Goal: Transaction & Acquisition: Purchase product/service

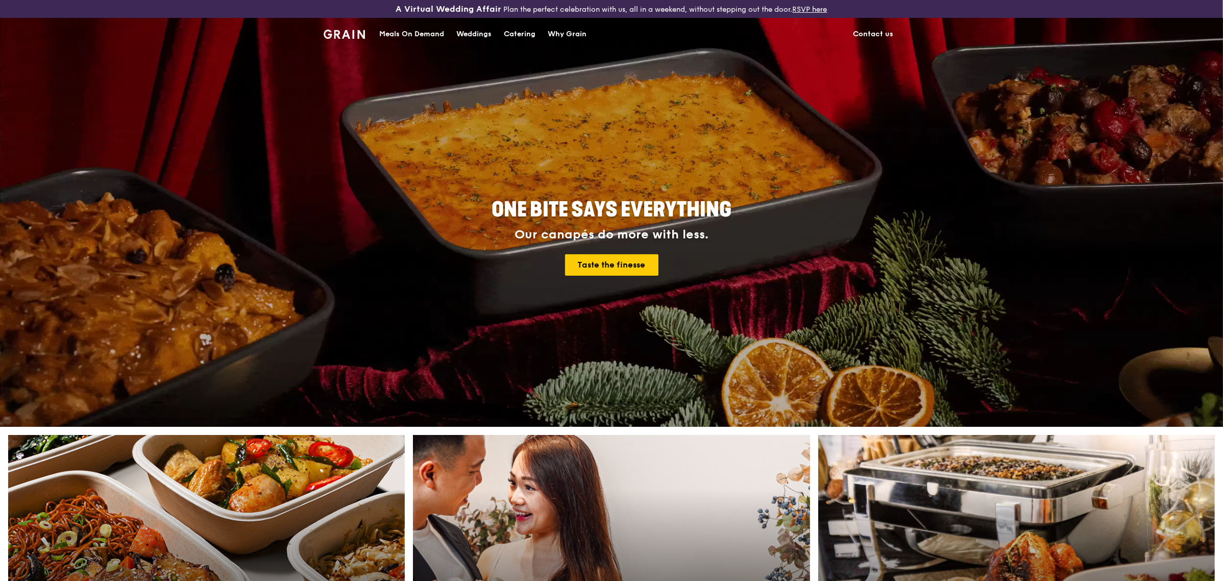
click at [417, 34] on div "Meals On Demand" at bounding box center [411, 34] width 65 height 31
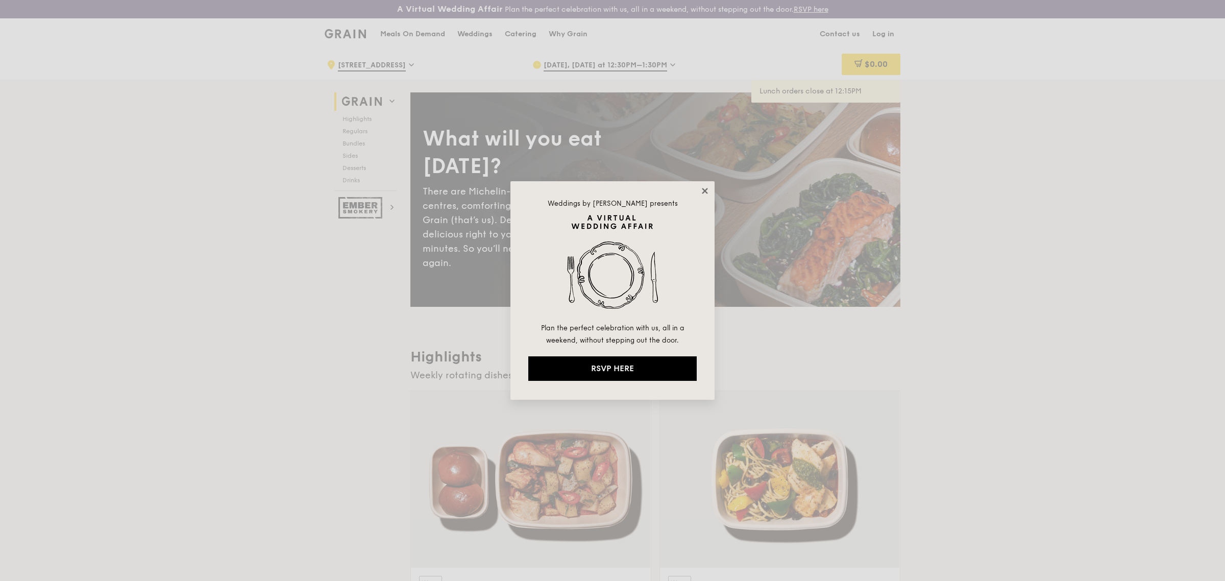
click at [703, 193] on icon at bounding box center [705, 191] width 6 height 6
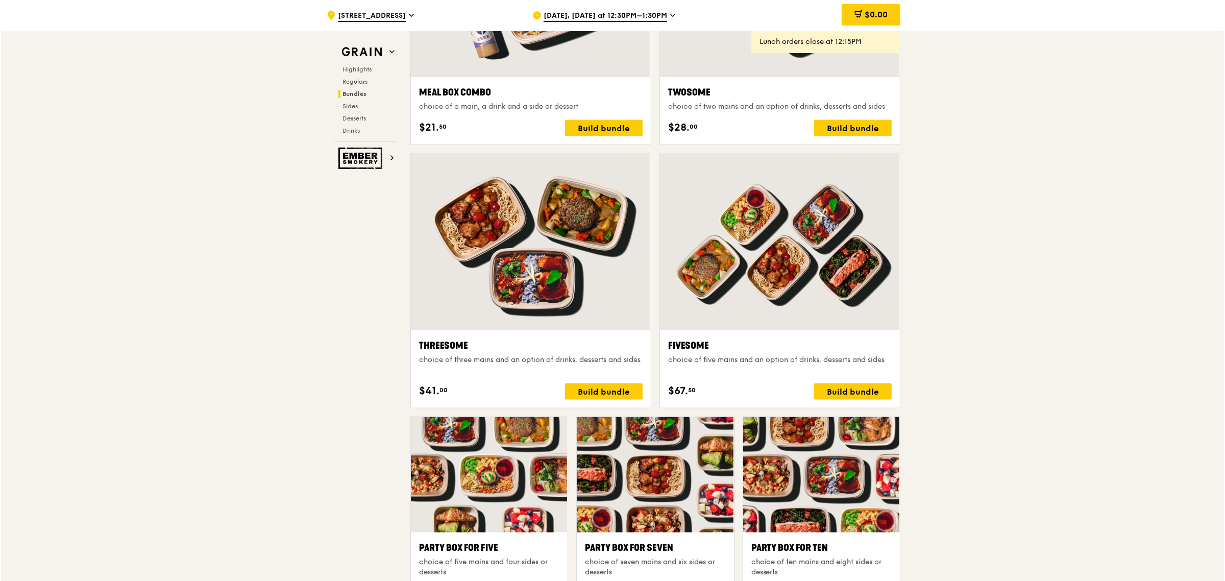
scroll to position [1724, 0]
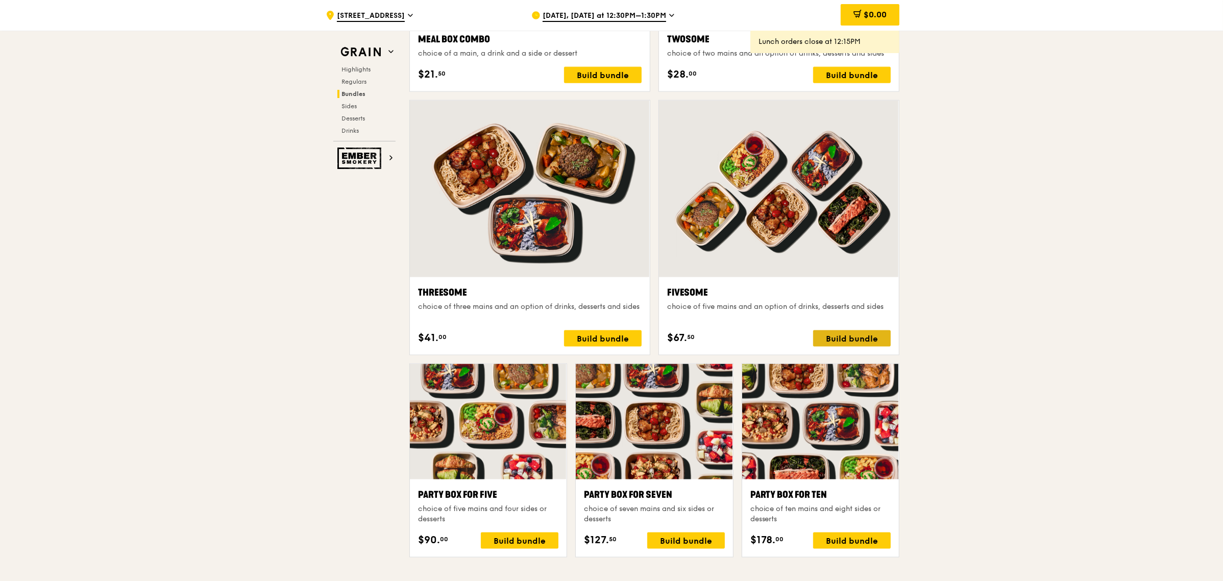
click at [837, 334] on div "Build bundle" at bounding box center [852, 338] width 78 height 16
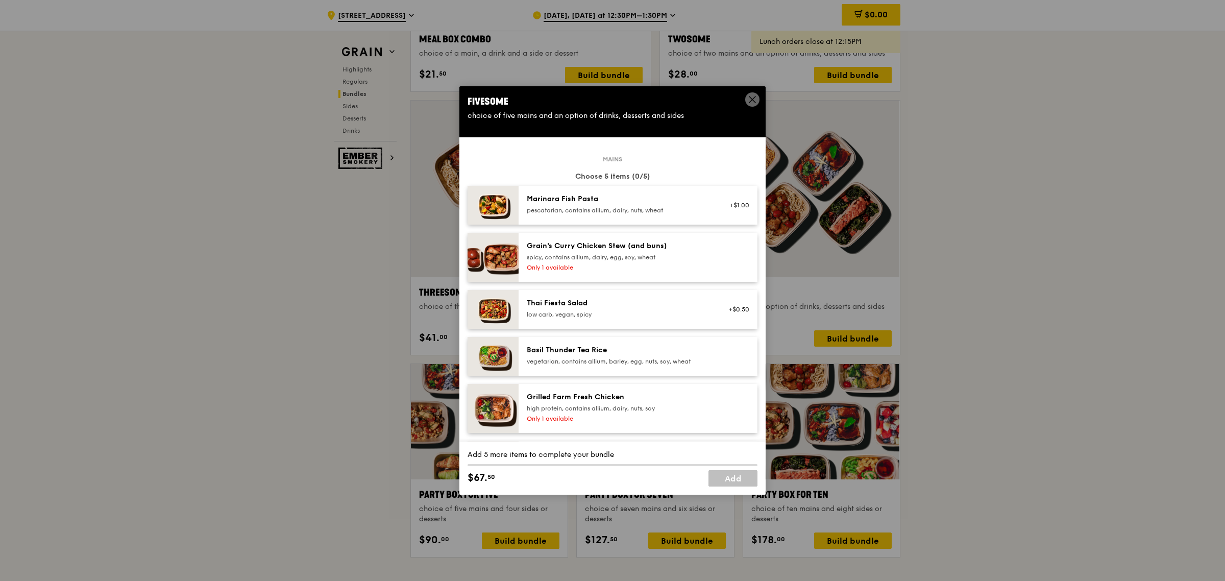
click at [625, 403] on div "Grilled Farm Fresh Chicken high protein, contains allium, dairy, nuts, soy" at bounding box center [618, 402] width 183 height 20
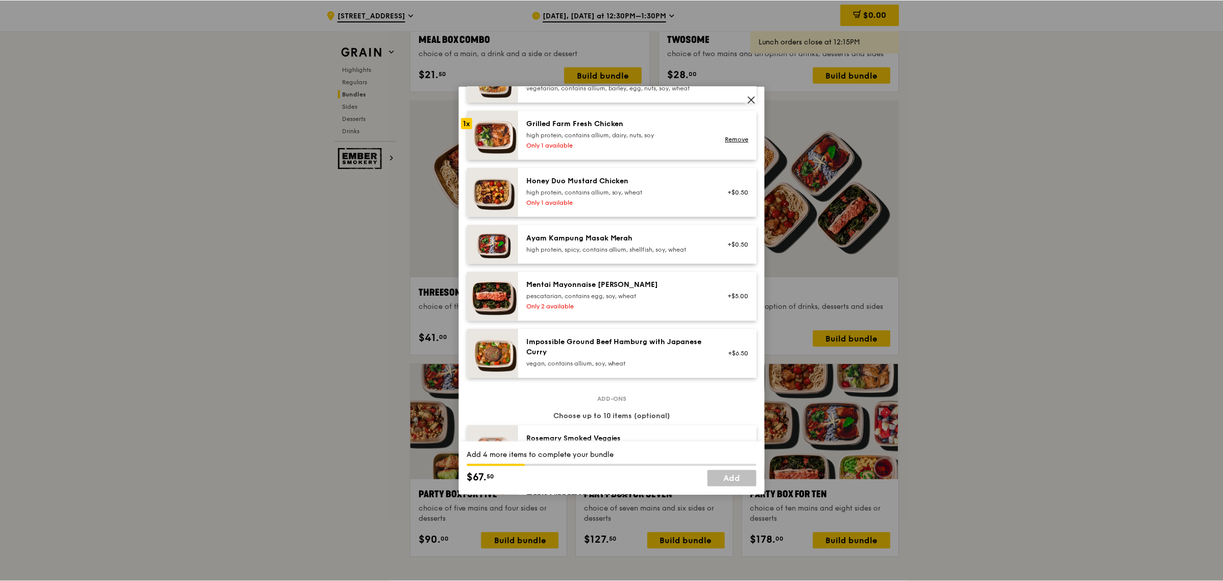
scroll to position [401, 0]
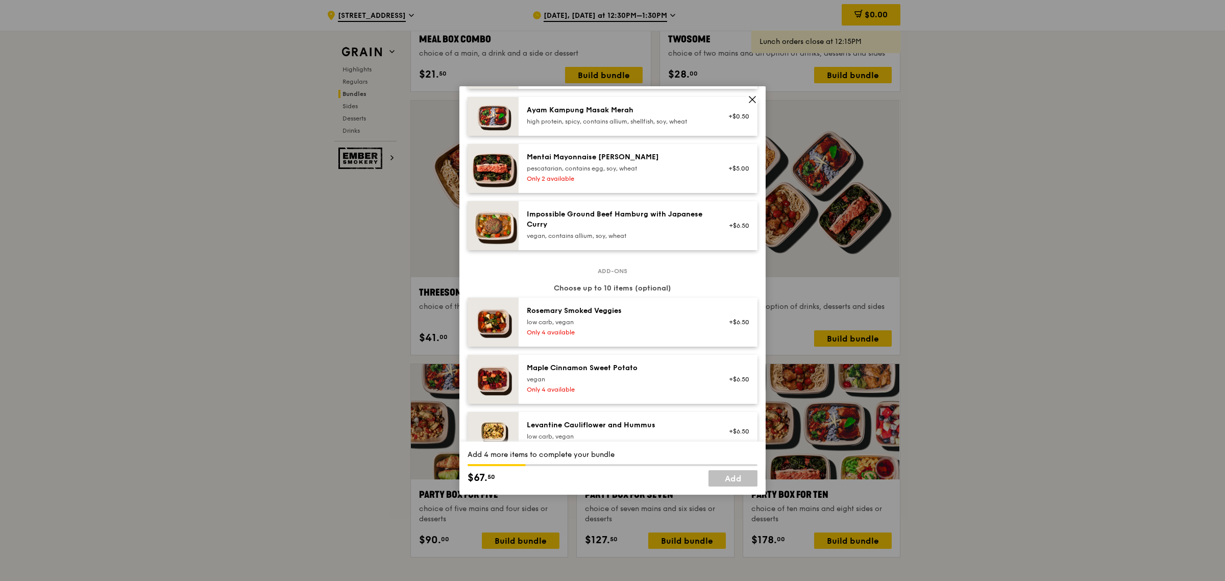
click at [753, 100] on icon at bounding box center [752, 99] width 6 height 6
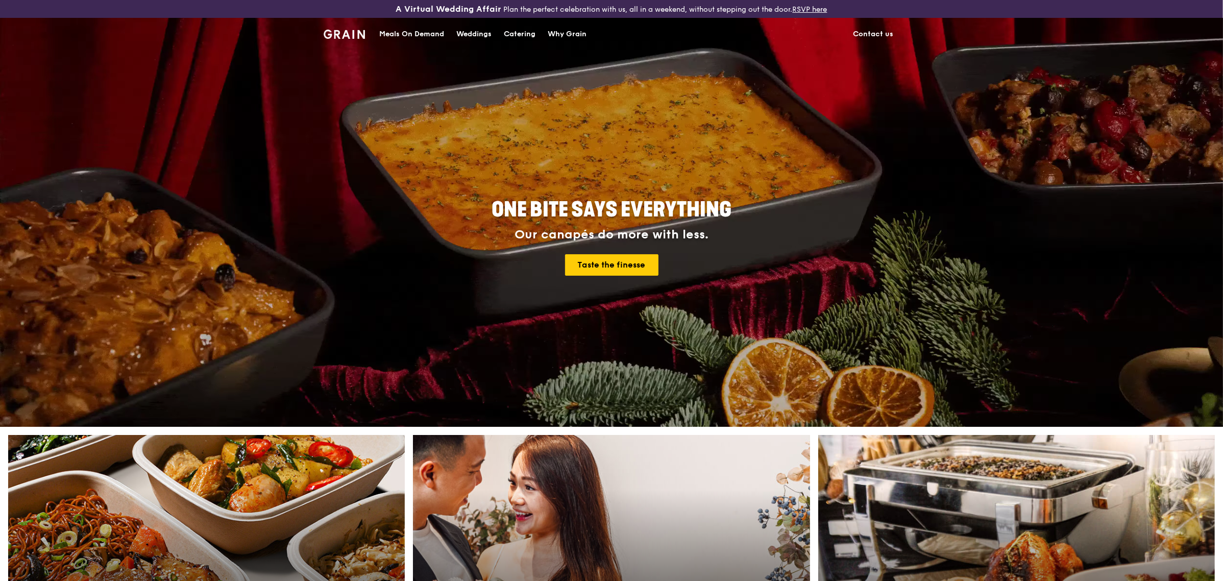
click at [421, 37] on div "Meals On Demand" at bounding box center [411, 34] width 65 height 31
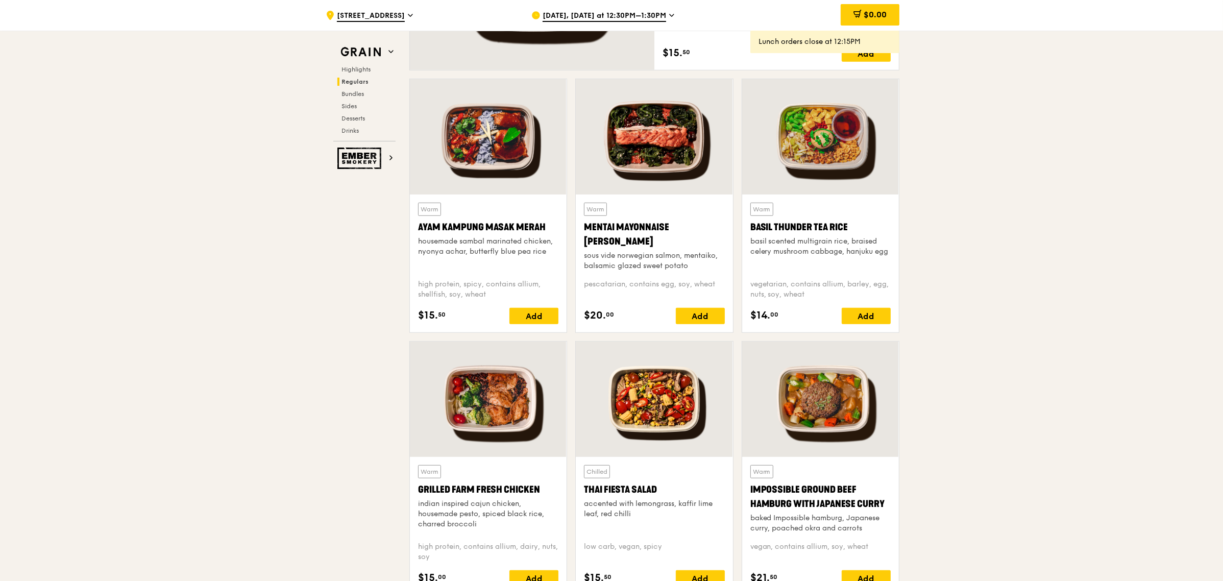
scroll to position [947, 0]
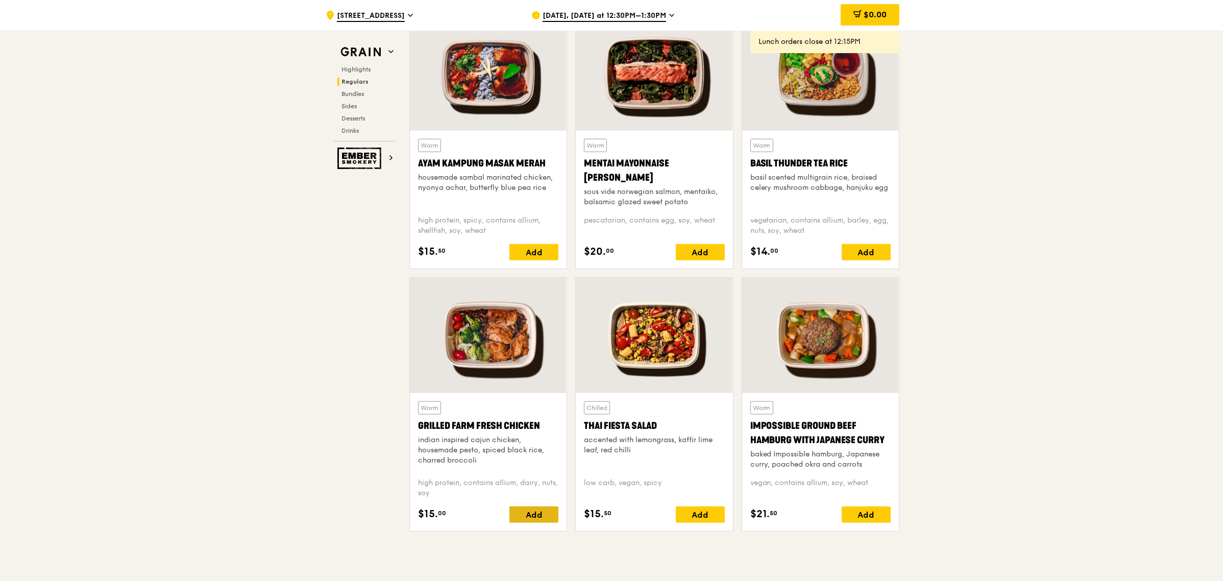
click at [533, 510] on div "Add" at bounding box center [533, 514] width 49 height 16
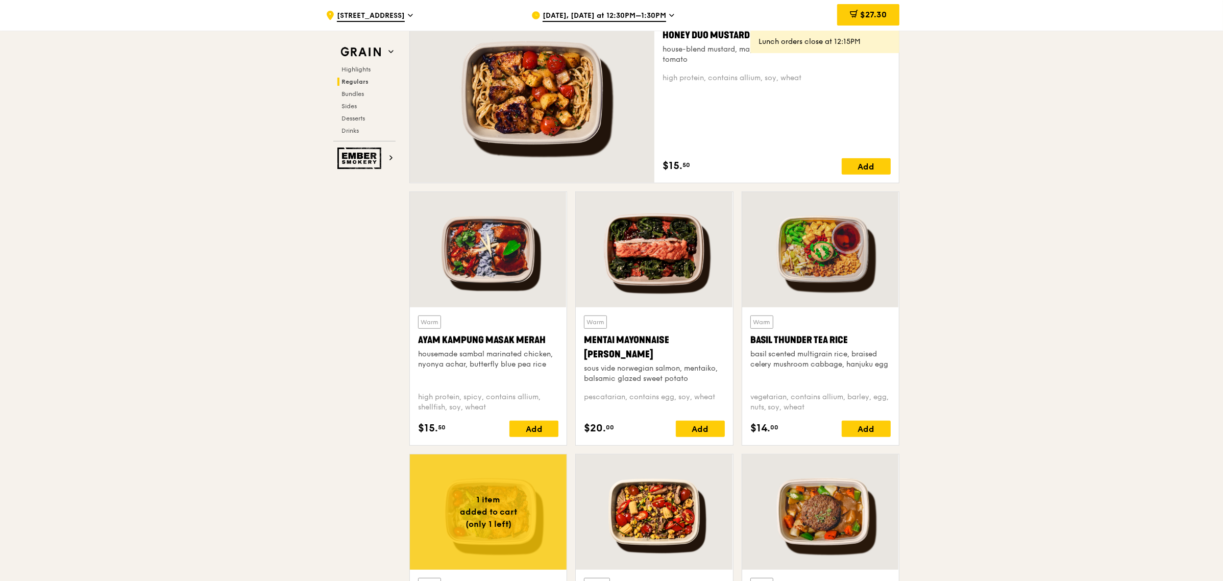
scroll to position [693, 0]
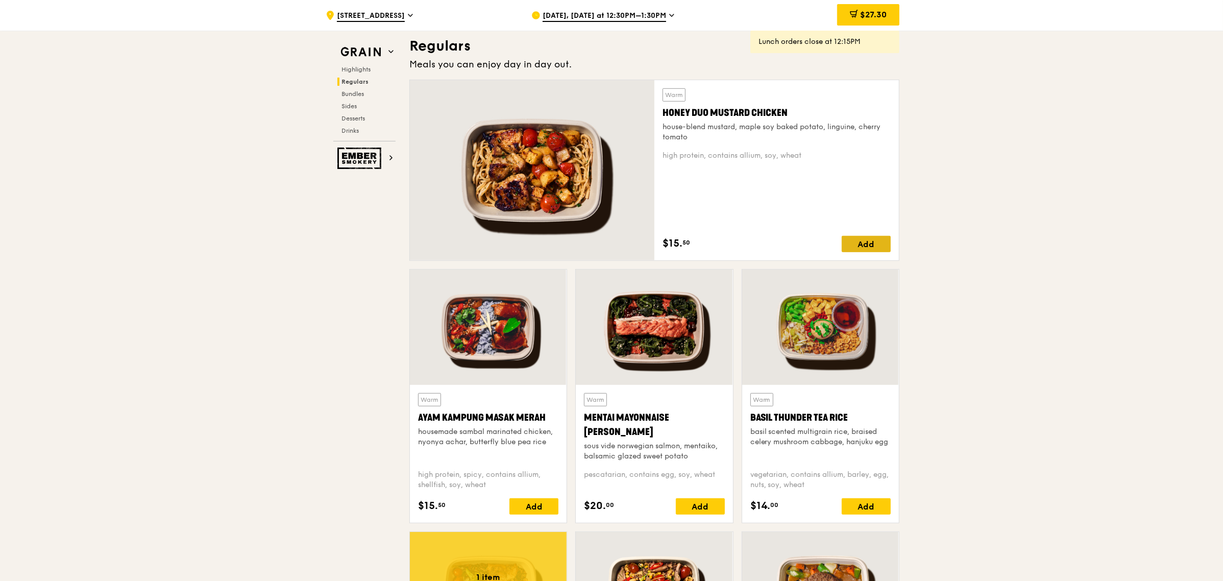
click at [882, 242] on div "Add" at bounding box center [866, 244] width 49 height 16
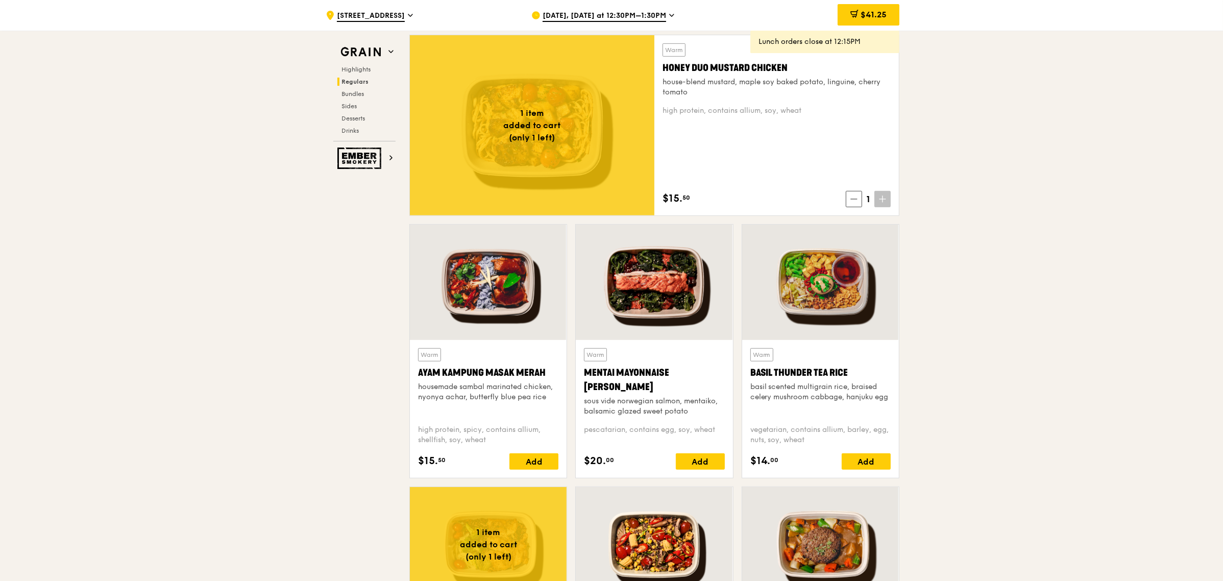
scroll to position [757, 0]
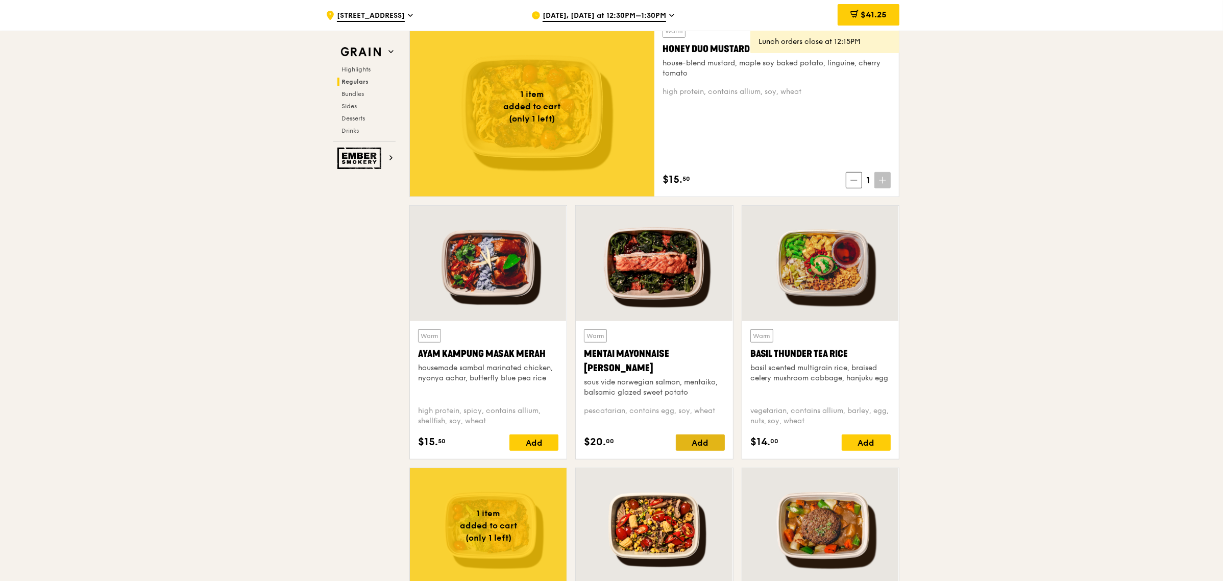
click at [705, 444] on div "Add" at bounding box center [700, 442] width 49 height 16
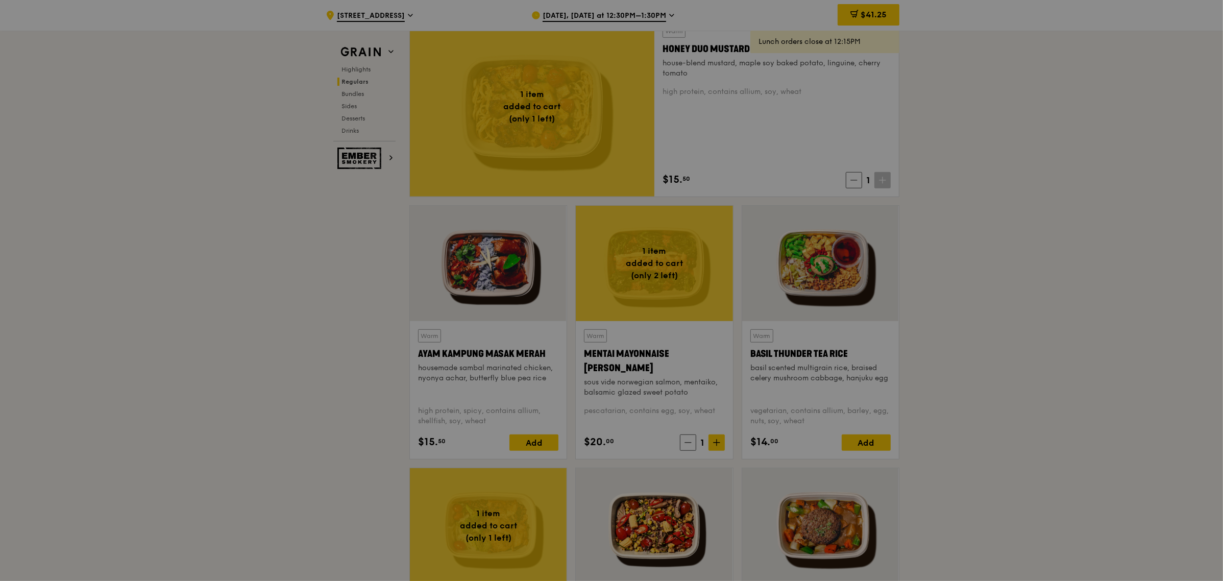
click at [1172, 394] on div at bounding box center [611, 290] width 1223 height 581
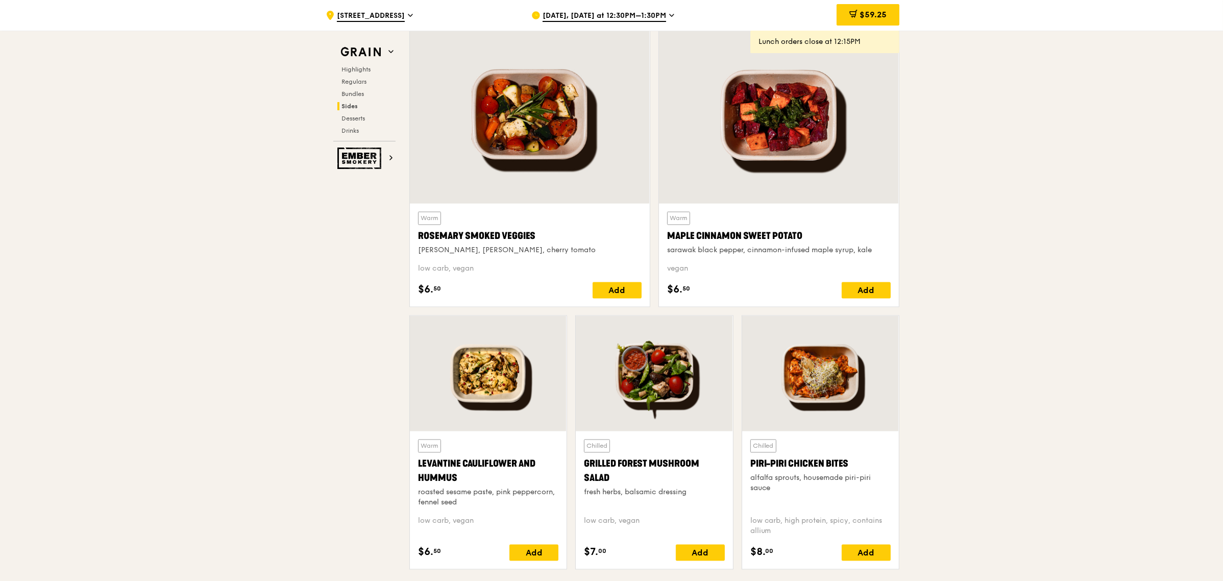
scroll to position [2417, 0]
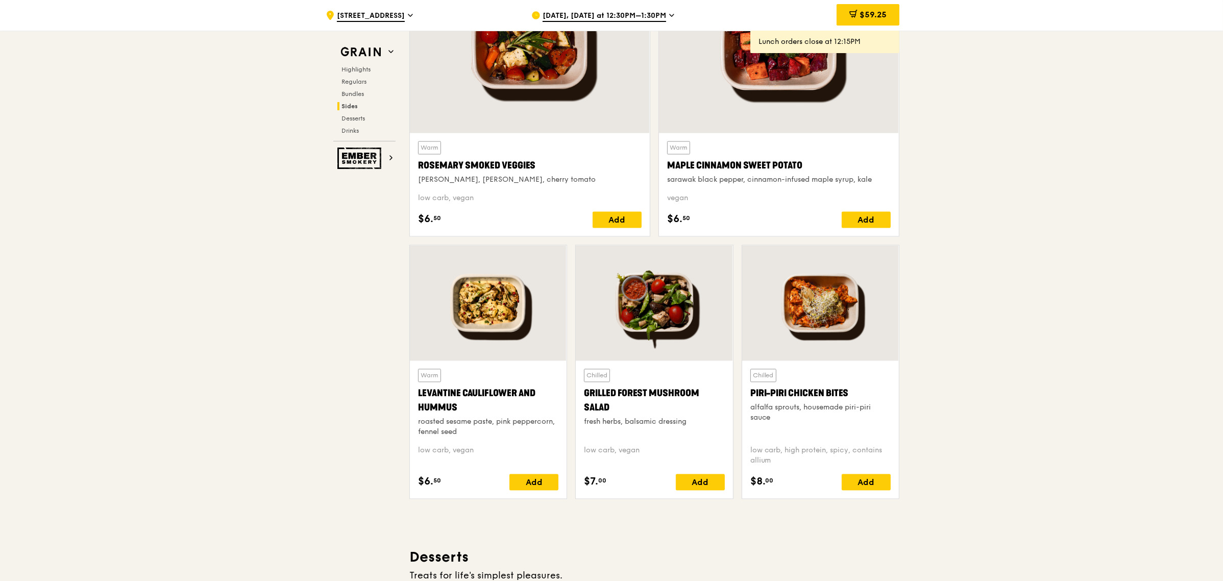
drag, startPoint x: 548, startPoint y: 488, endPoint x: 649, endPoint y: 481, distance: 101.3
click at [549, 488] on div "Add" at bounding box center [533, 482] width 49 height 16
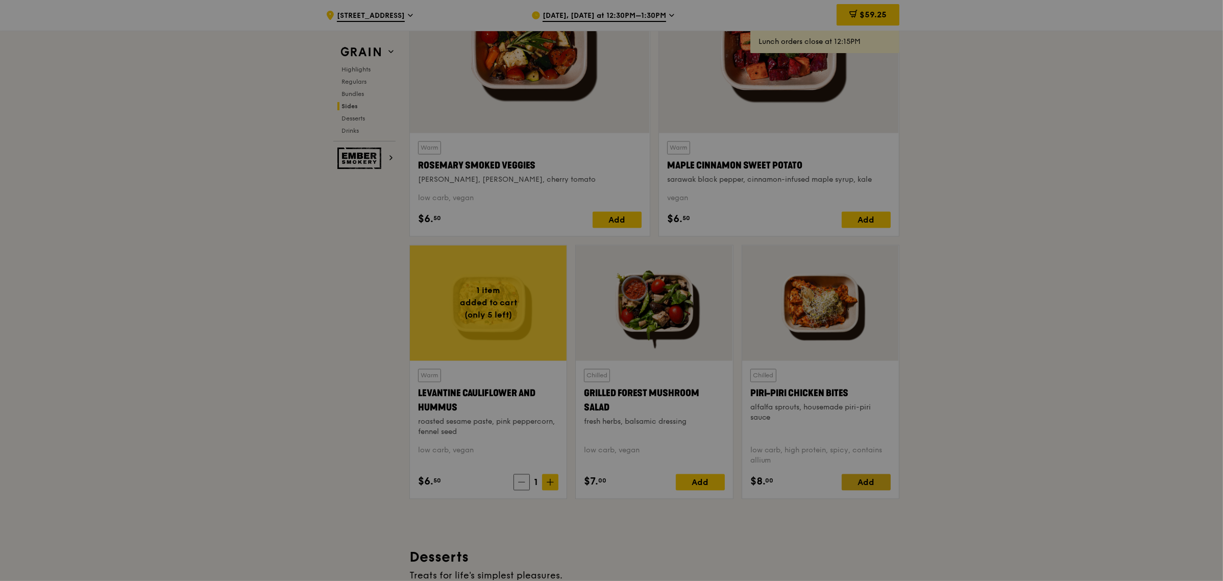
click at [884, 485] on div at bounding box center [611, 290] width 1223 height 581
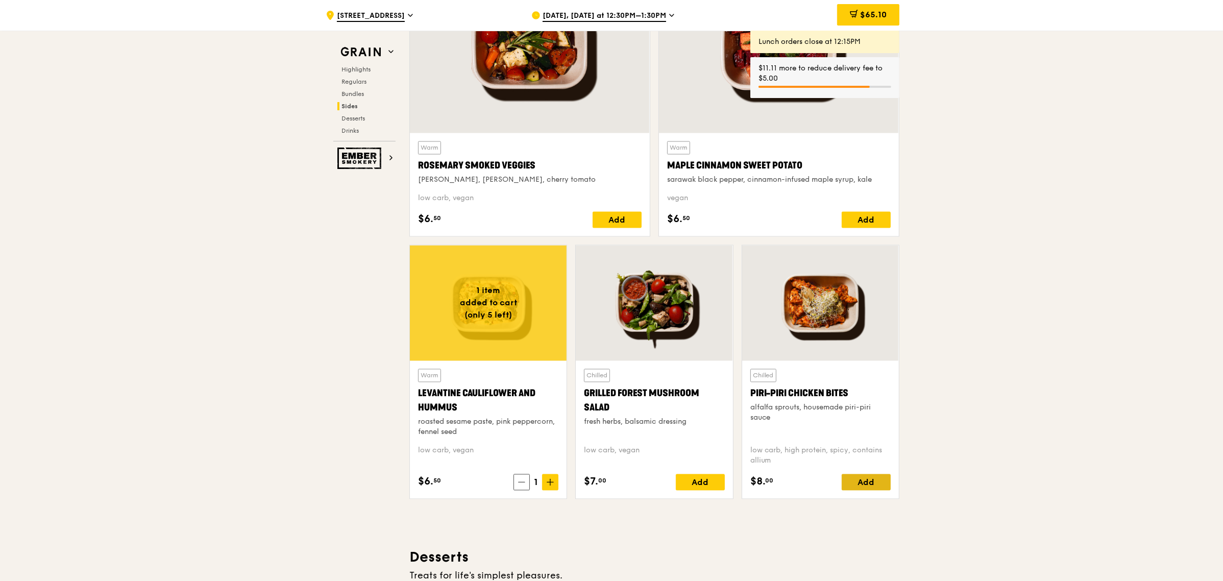
click at [876, 478] on div "Add" at bounding box center [866, 482] width 49 height 16
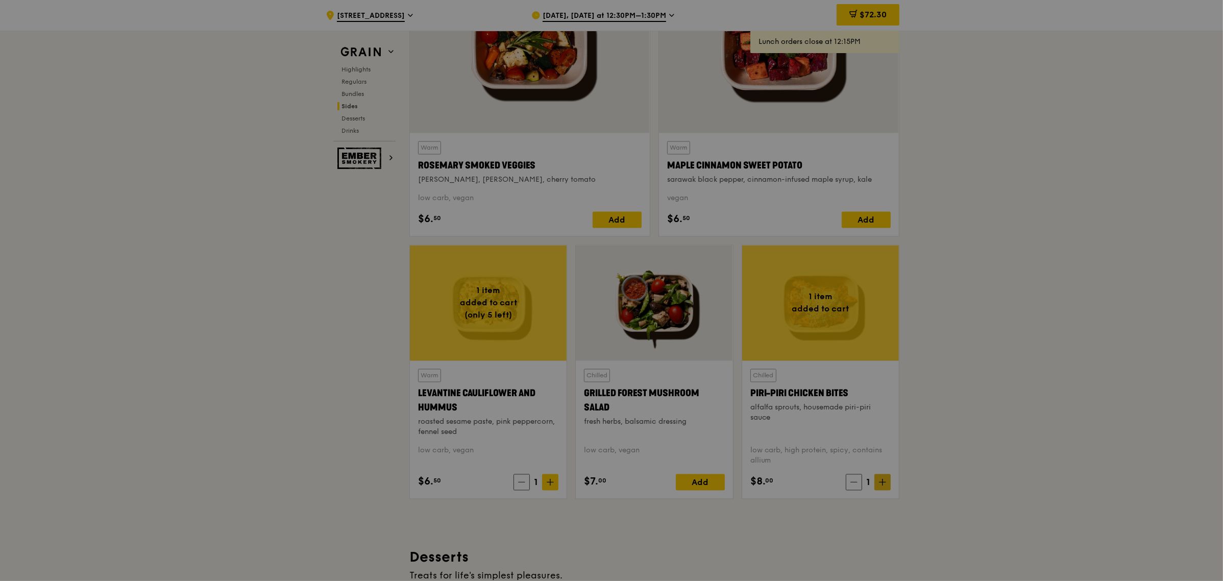
click at [887, 487] on div at bounding box center [611, 290] width 1223 height 581
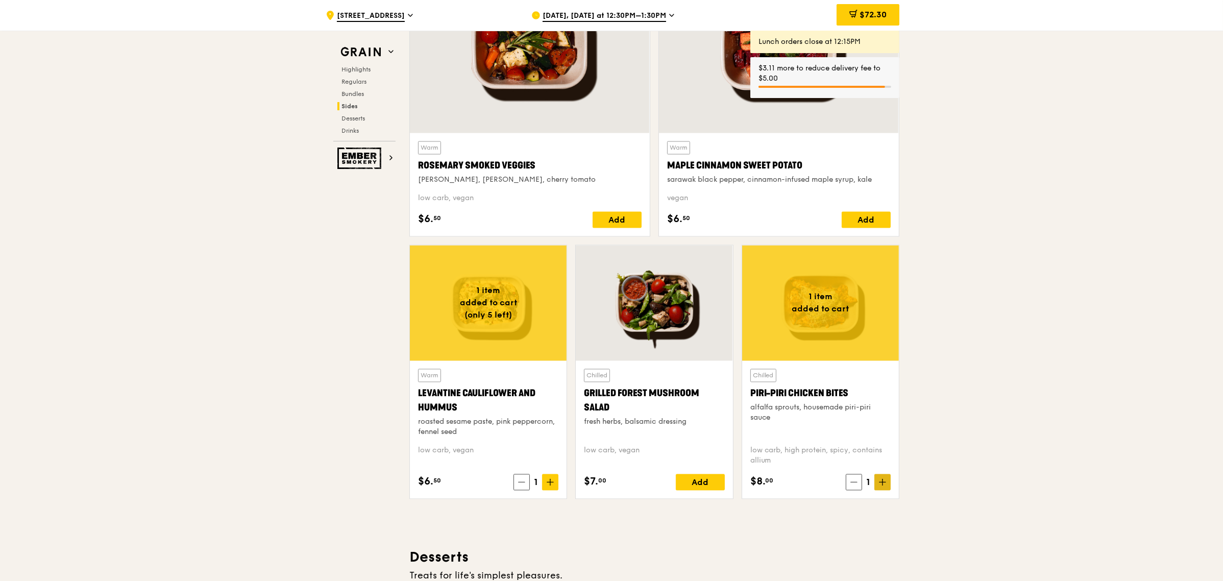
click at [884, 486] on icon at bounding box center [882, 482] width 7 height 7
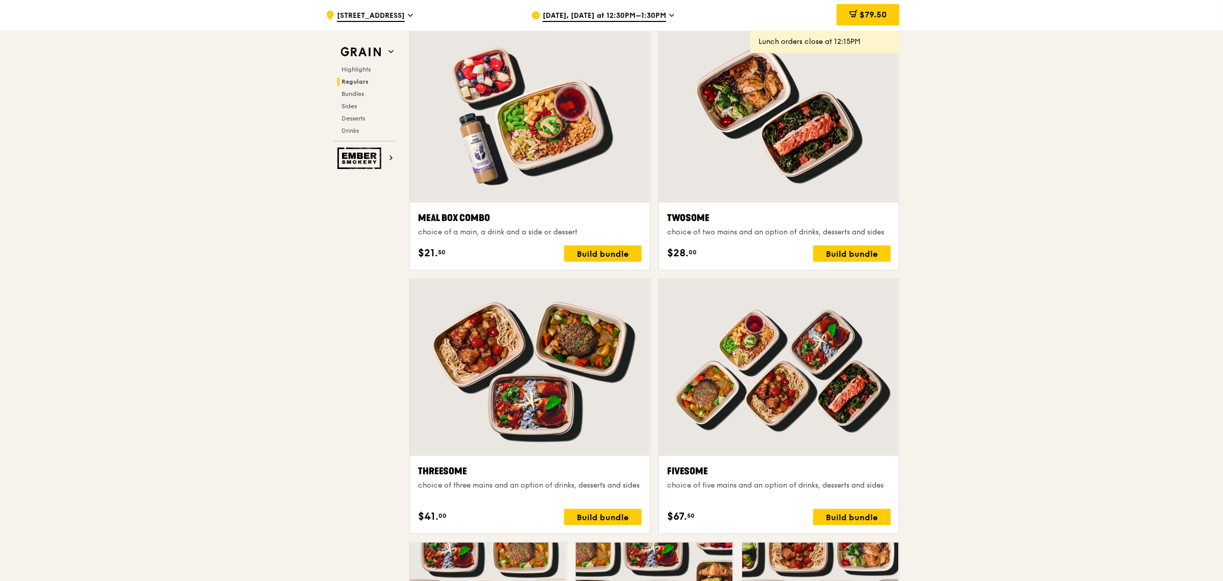
scroll to position [1715, 0]
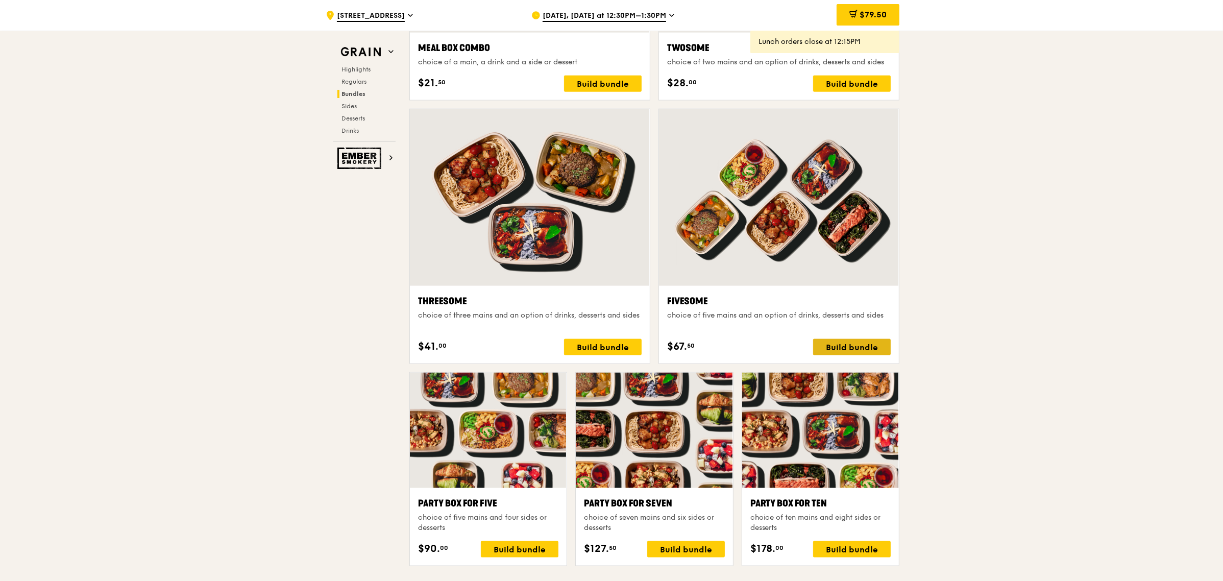
click at [866, 344] on div "Build bundle" at bounding box center [852, 347] width 78 height 16
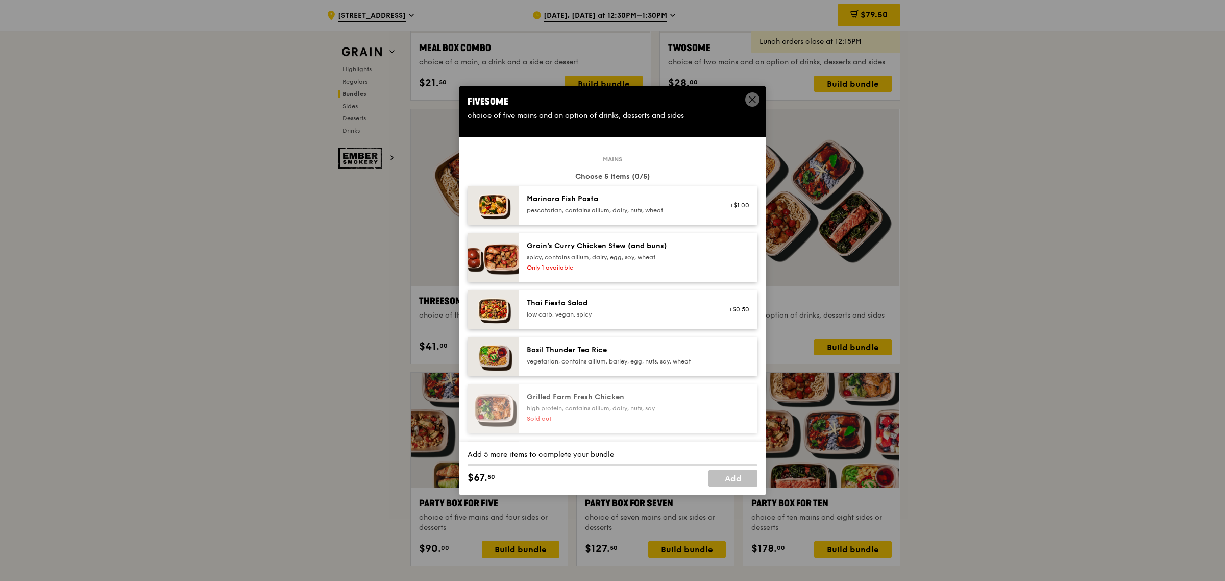
click at [752, 97] on icon at bounding box center [752, 99] width 9 height 9
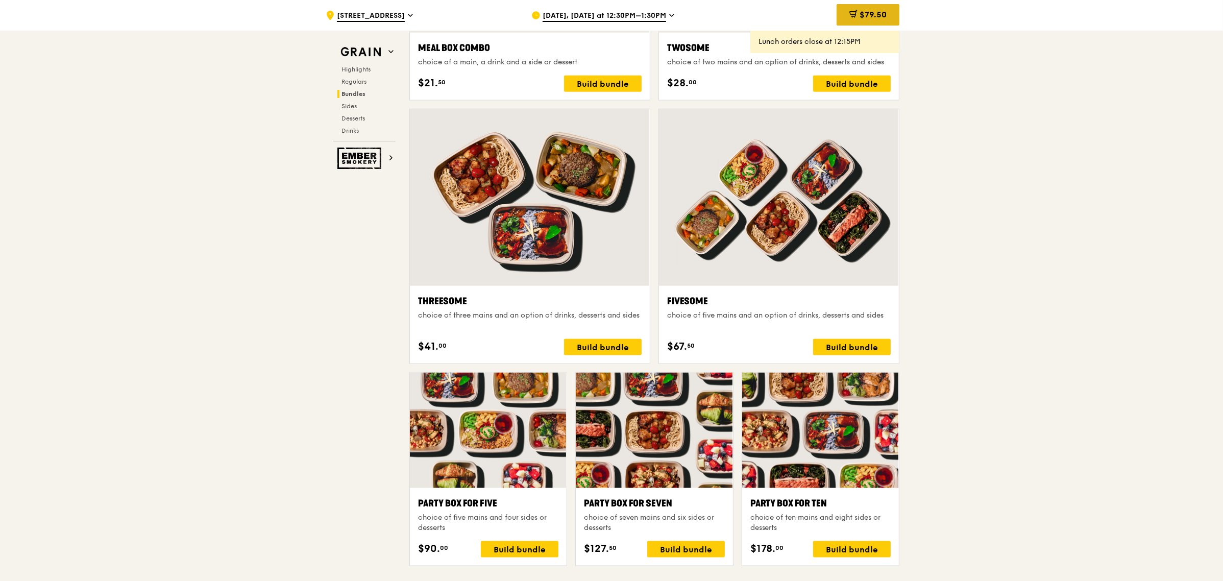
click at [866, 16] on span "$79.50" at bounding box center [873, 15] width 27 height 10
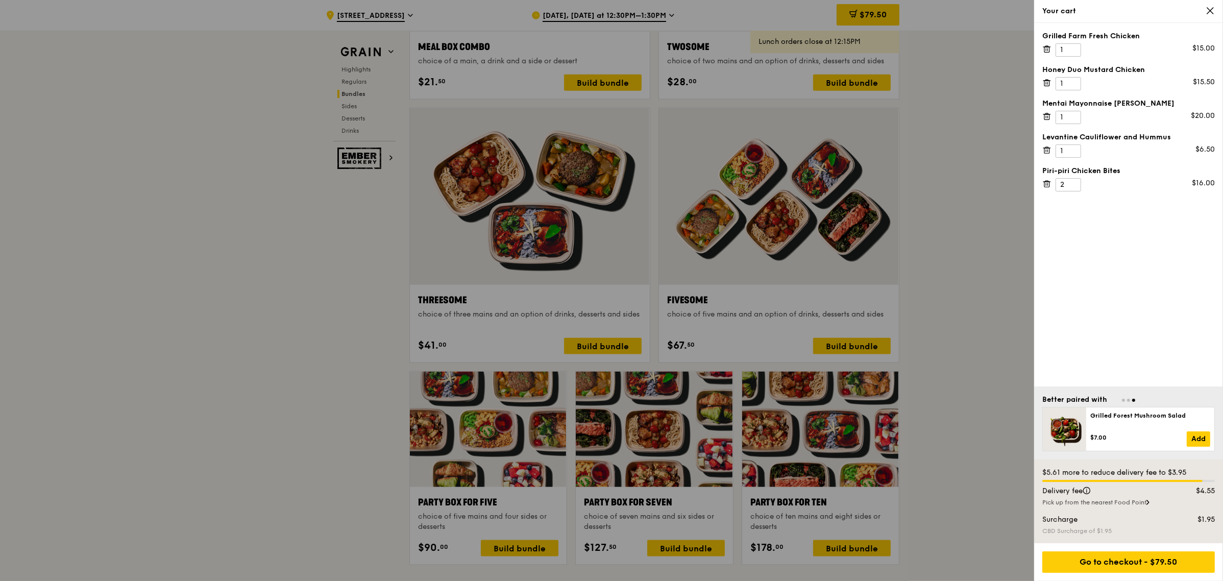
scroll to position [1717, 0]
click at [1214, 13] on icon at bounding box center [1210, 10] width 9 height 9
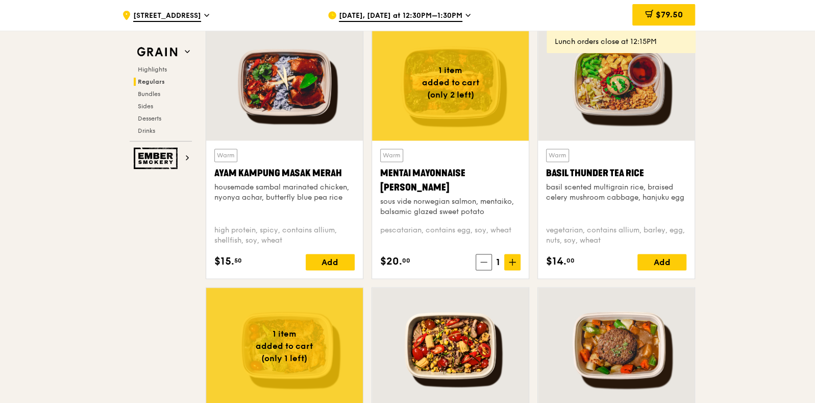
scroll to position [939, 0]
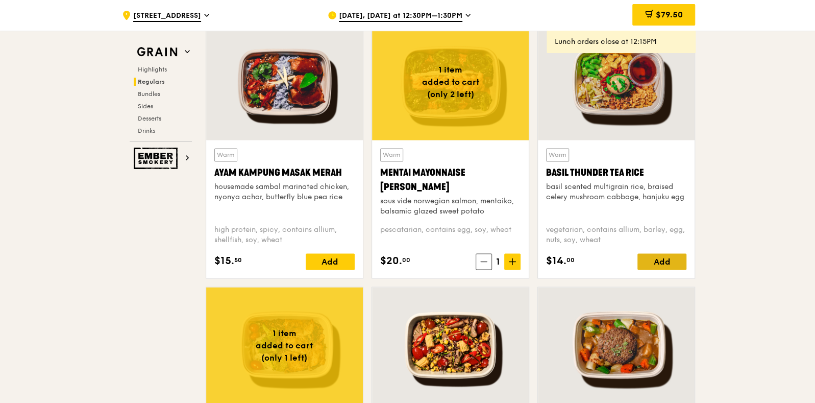
click at [666, 254] on div "Add" at bounding box center [662, 261] width 49 height 16
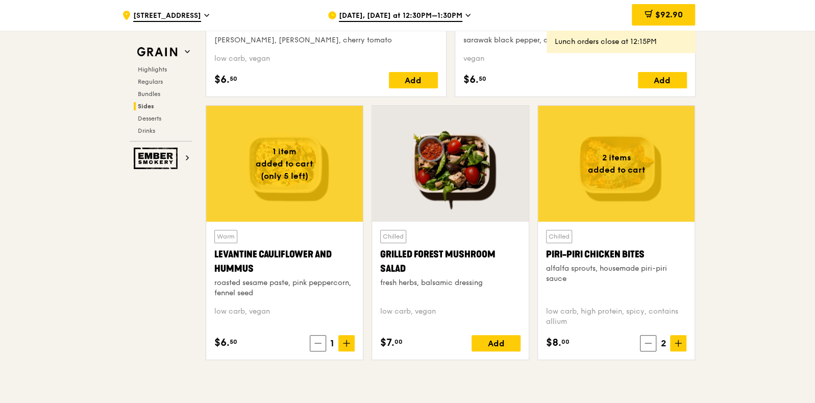
scroll to position [2560, 0]
click at [348, 344] on icon at bounding box center [346, 343] width 7 height 7
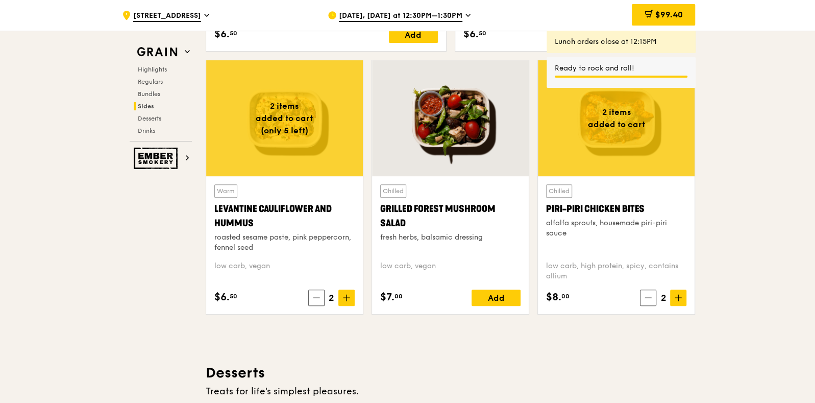
scroll to position [2605, 0]
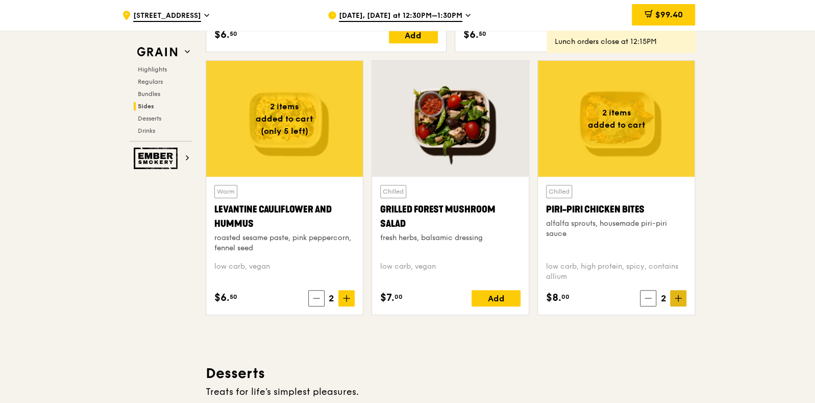
click at [682, 300] on span at bounding box center [678, 298] width 16 height 16
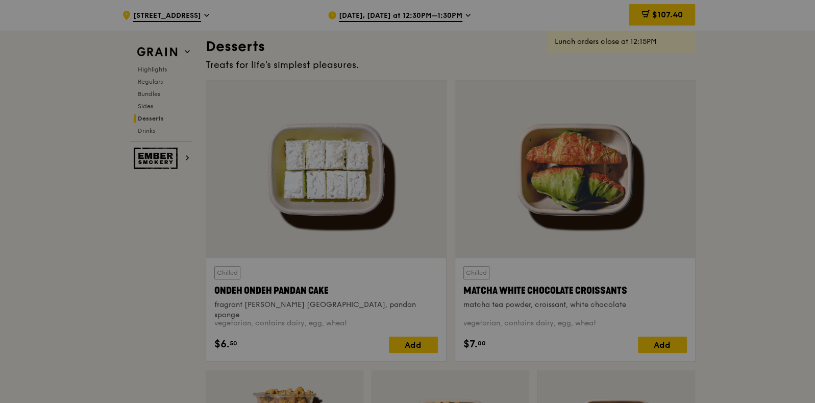
type input "3"
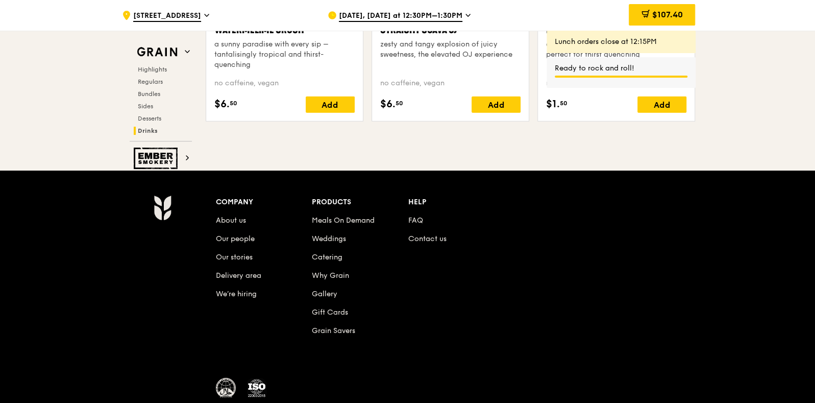
scroll to position [4296, 0]
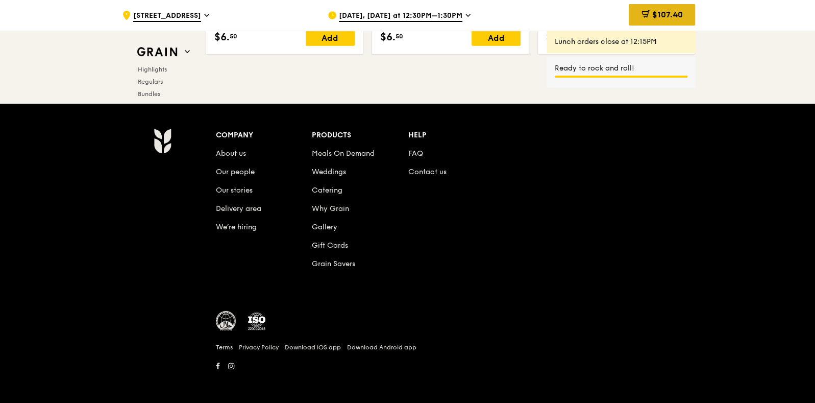
click at [644, 12] on icon at bounding box center [645, 13] width 6 height 3
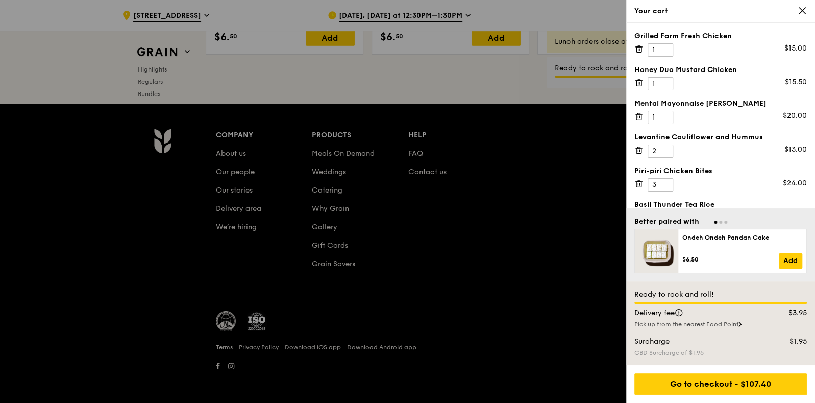
scroll to position [4296, 0]
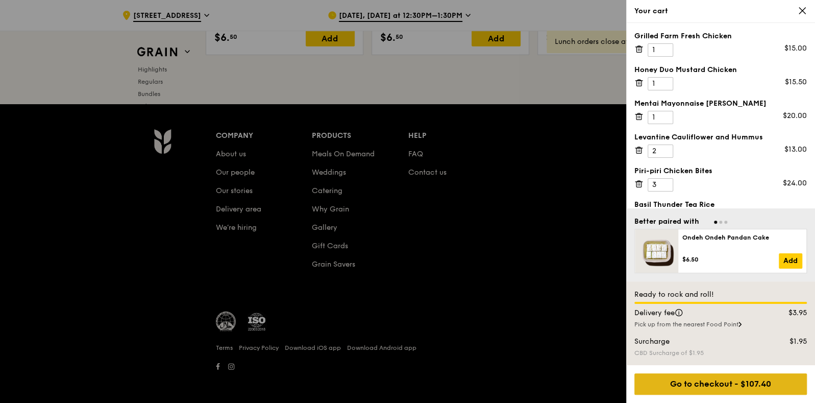
click at [725, 385] on div "Go to checkout - $107.40" at bounding box center [720, 383] width 173 height 21
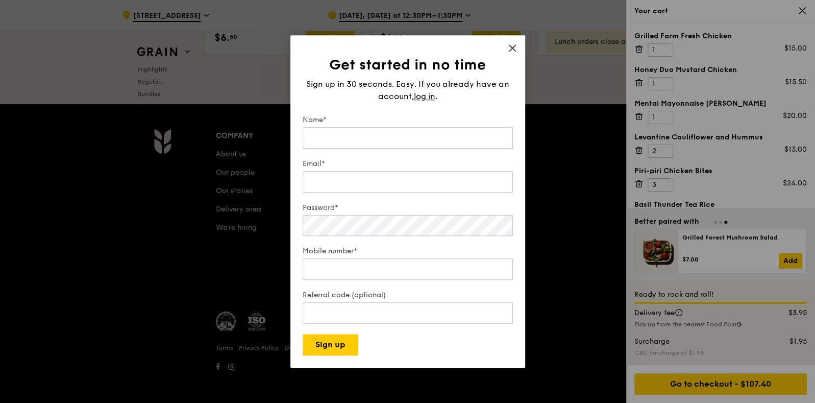
click at [514, 41] on div "Get started in no time Sign up in 30 seconds. Easy. If you already have an acco…" at bounding box center [407, 201] width 235 height 333
click at [429, 97] on span "log in" at bounding box center [424, 96] width 21 height 12
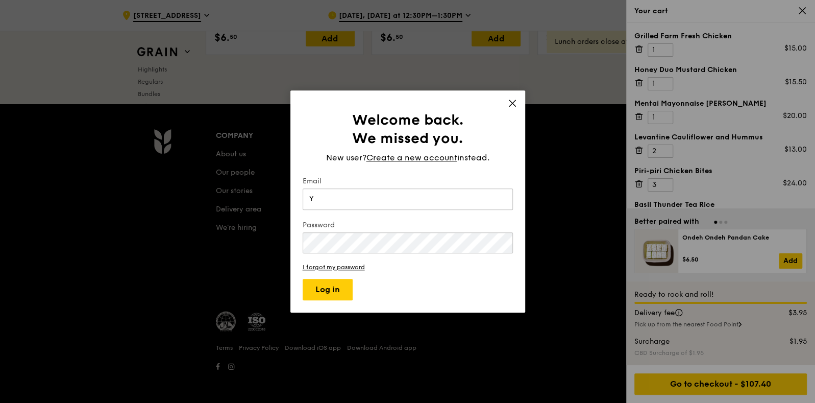
type input "yvonne.koster@opp-gen.asia"
click at [303, 279] on button "Log in" at bounding box center [328, 289] width 50 height 21
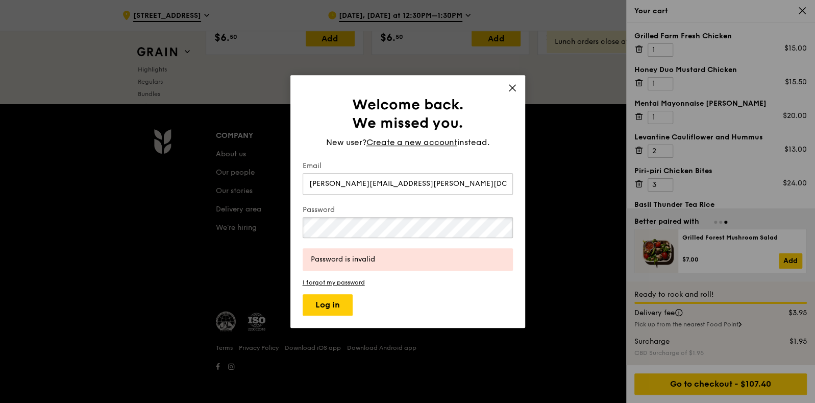
click at [303, 294] on button "Log in" at bounding box center [328, 304] width 50 height 21
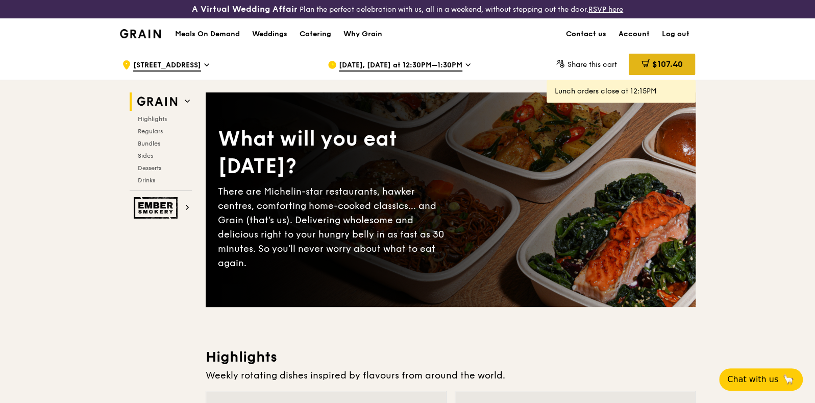
click at [652, 67] on span "$107.40" at bounding box center [667, 64] width 31 height 10
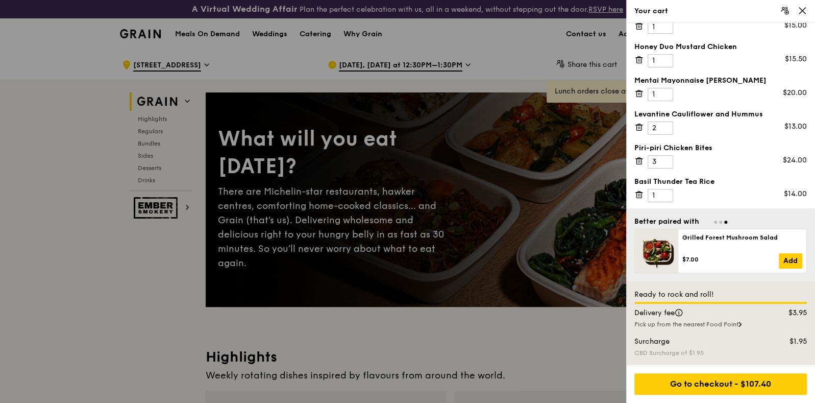
scroll to position [23, 0]
click at [701, 379] on div "Go to checkout - $107.40" at bounding box center [720, 383] width 173 height 21
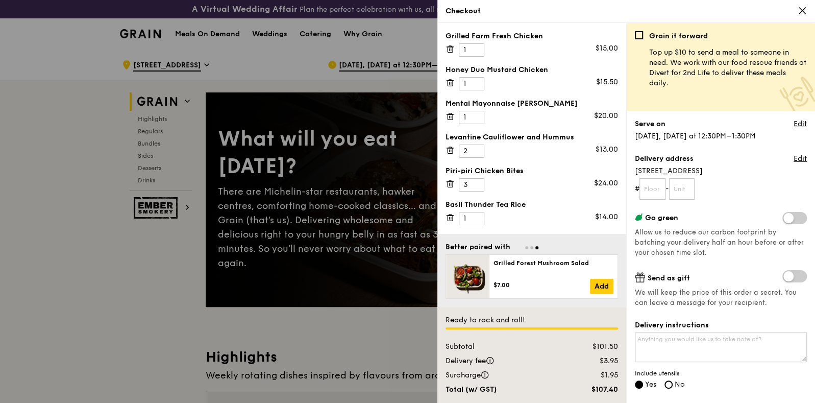
scroll to position [0, 0]
click at [653, 190] on input "text" at bounding box center [653, 188] width 26 height 21
type input "20"
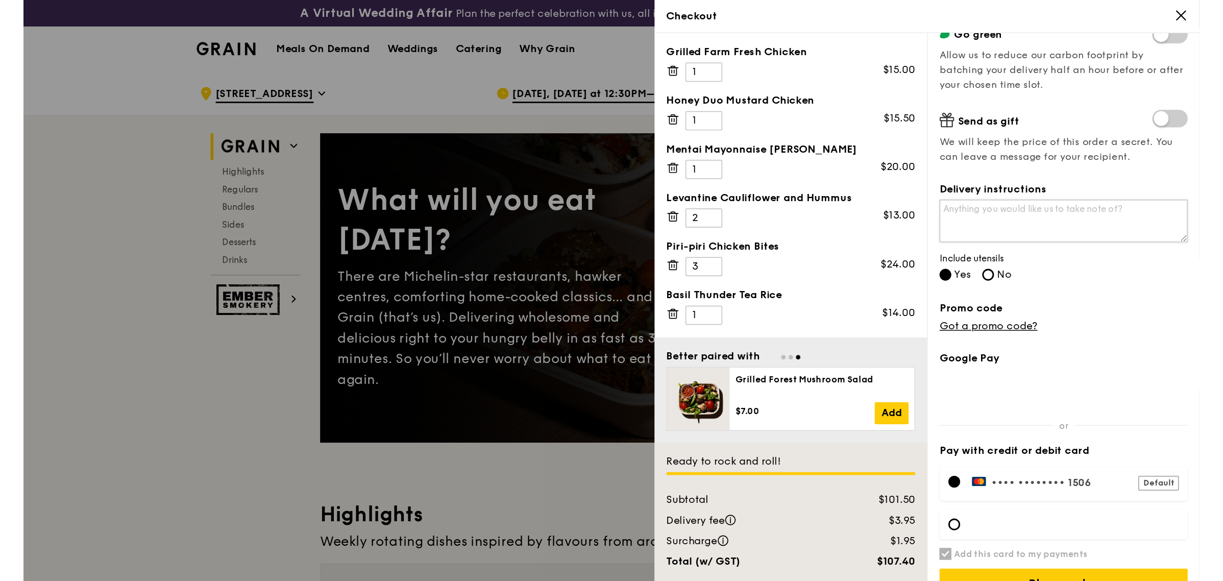
scroll to position [213, 0]
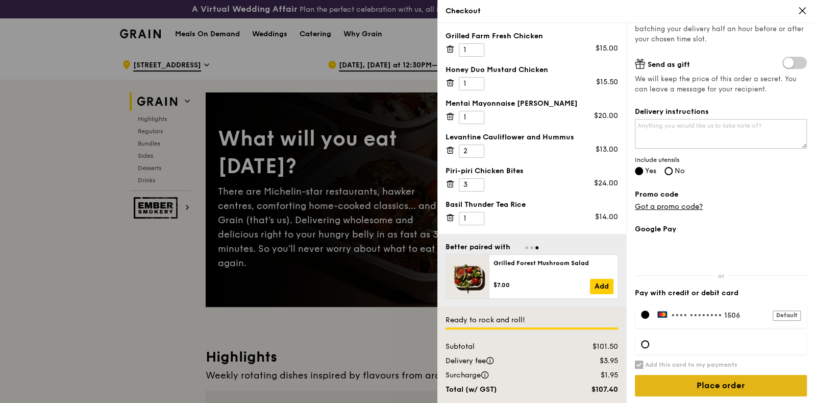
type input "12"
click at [675, 381] on input "Place order" at bounding box center [721, 385] width 172 height 21
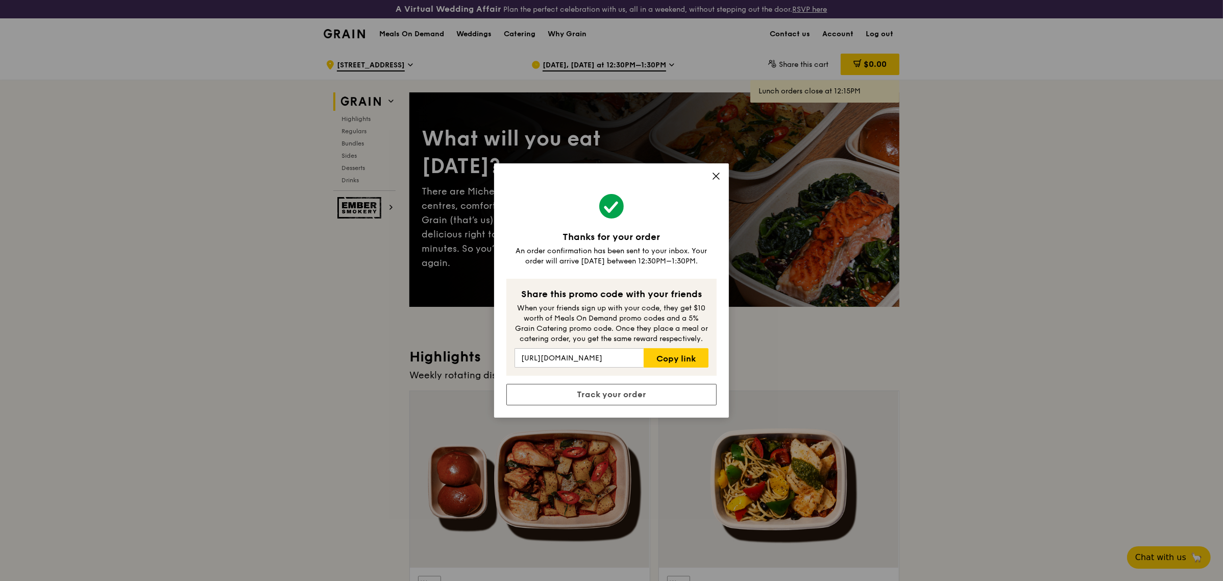
click at [718, 175] on icon at bounding box center [716, 176] width 6 height 6
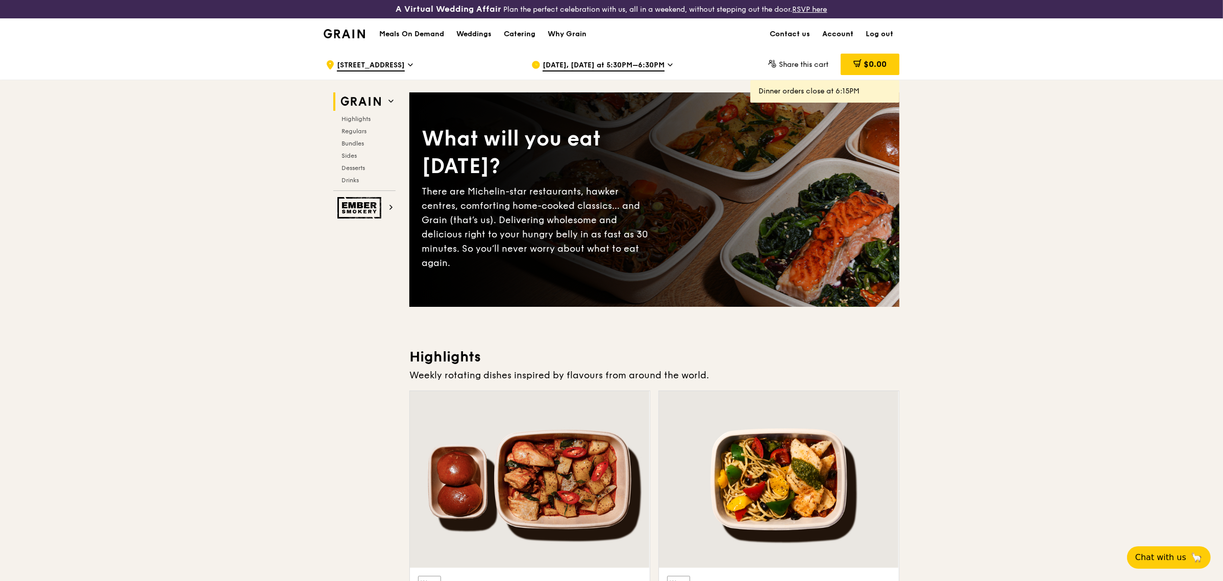
click at [815, 36] on link "Account" at bounding box center [837, 34] width 43 height 31
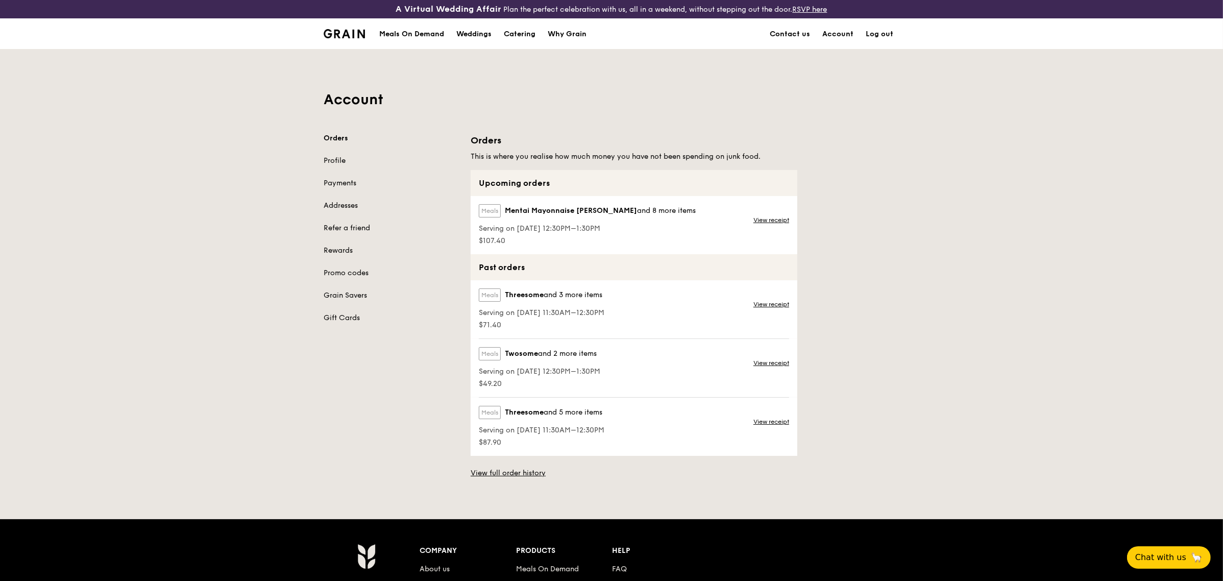
click at [596, 224] on span "Serving on 19 Sep 2025, 12:30PM–1:30PM" at bounding box center [587, 229] width 217 height 10
click at [600, 211] on span "Mentai Mayonnaise [PERSON_NAME]" at bounding box center [571, 211] width 132 height 10
drag, startPoint x: 509, startPoint y: 212, endPoint x: 540, endPoint y: 121, distance: 95.9
click at [509, 212] on span "Mentai Mayonnaise [PERSON_NAME]" at bounding box center [571, 211] width 132 height 10
